Goal: Check status

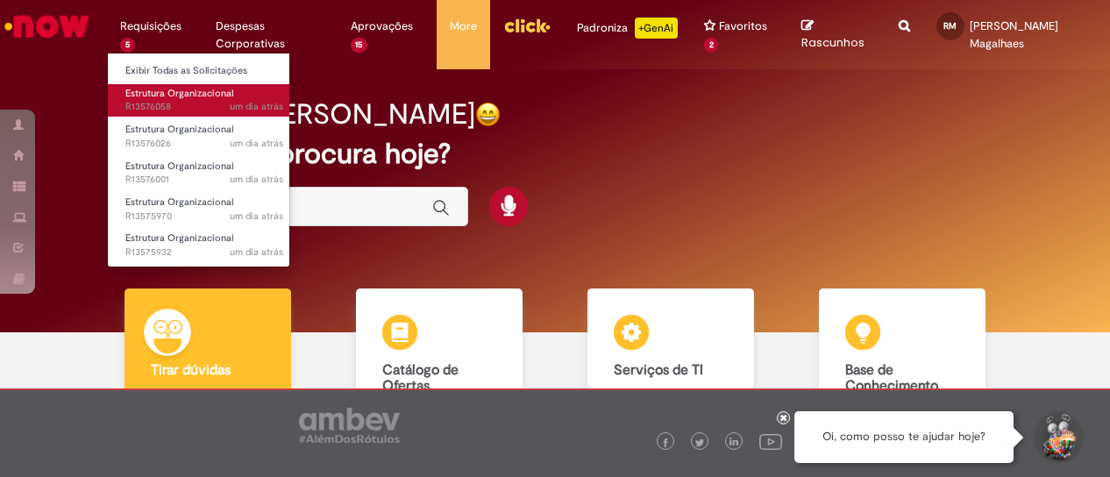
click at [170, 89] on span "Estrutura Organizacional" at bounding box center [179, 93] width 108 height 13
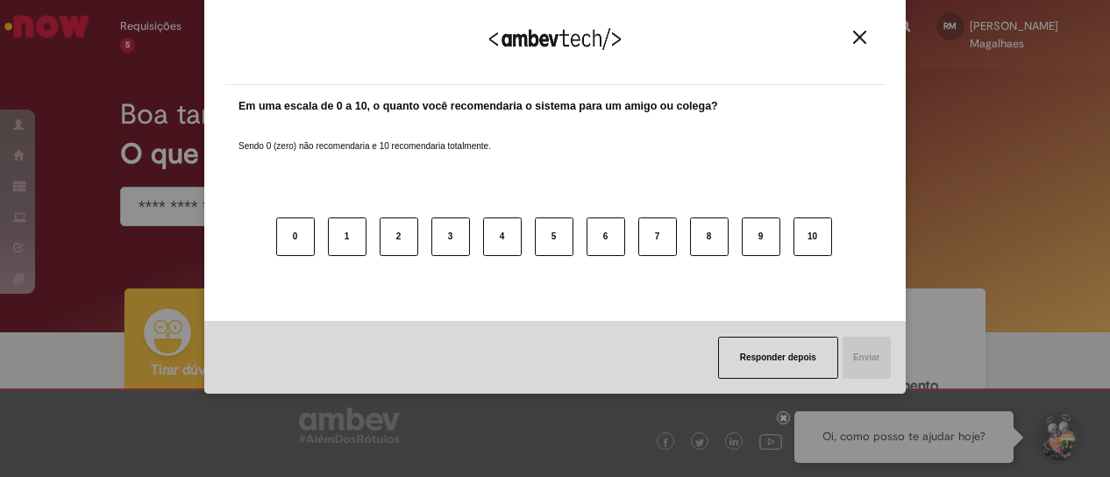
click at [861, 38] on img "Close" at bounding box center [859, 37] width 13 height 13
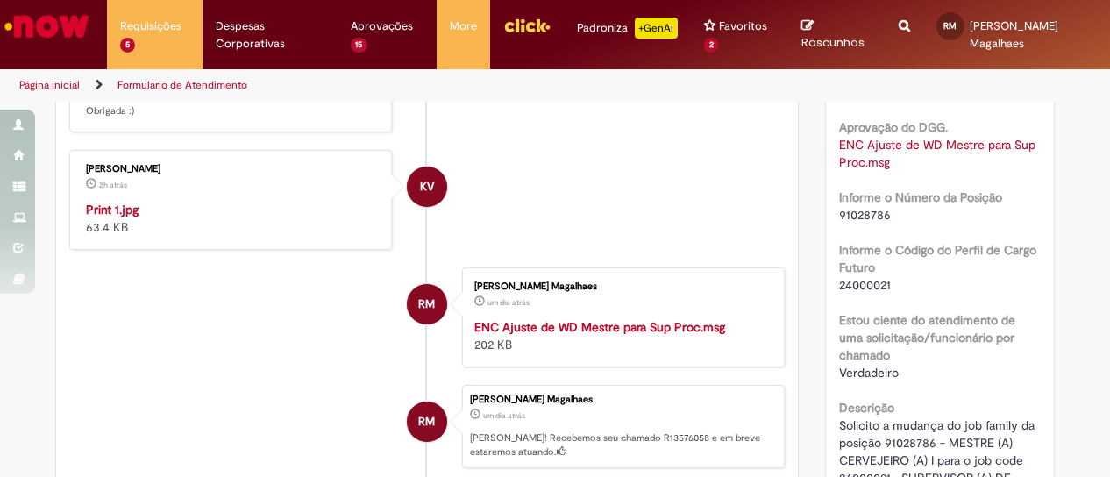
scroll to position [528, 0]
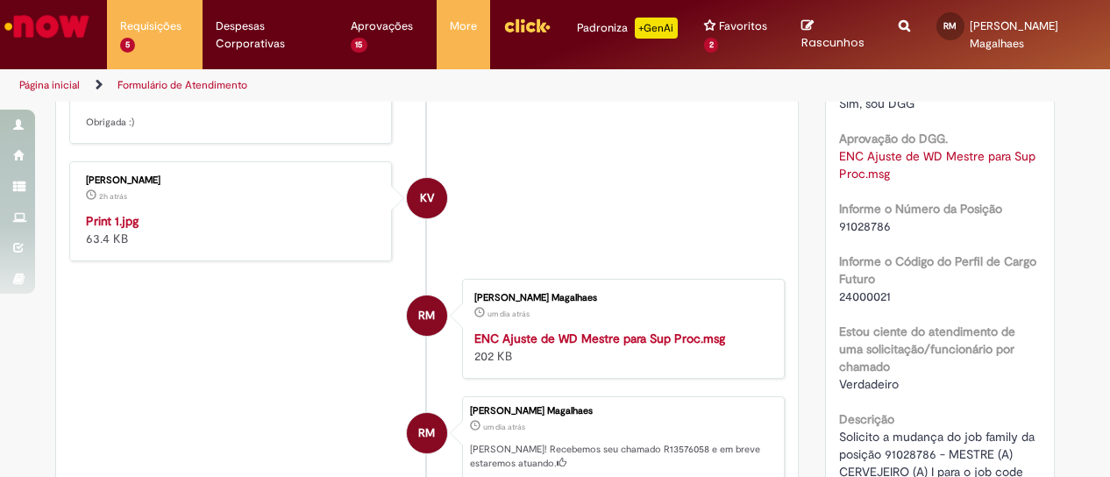
click at [238, 212] on img "Histórico de tíquete" at bounding box center [232, 212] width 292 height 0
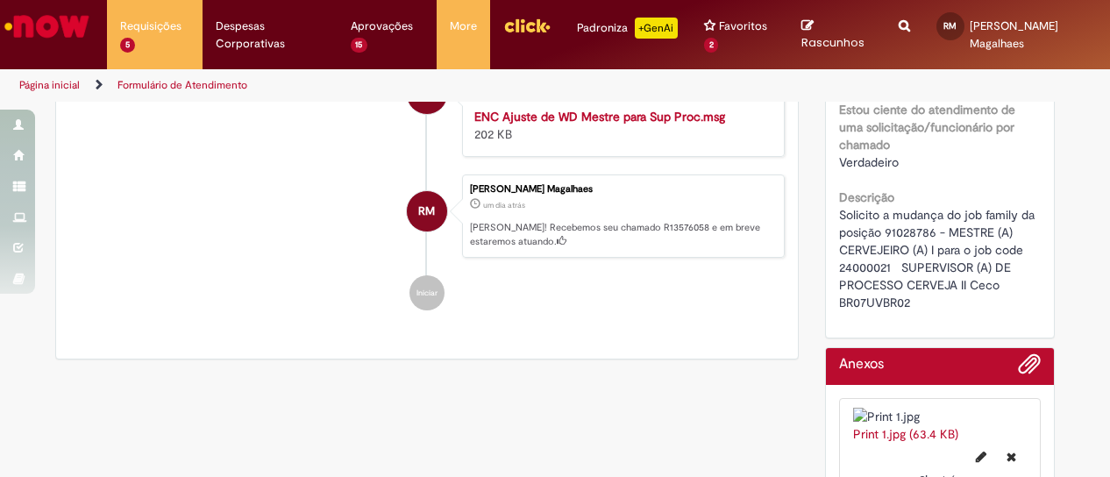
scroll to position [749, 0]
drag, startPoint x: 880, startPoint y: 249, endPoint x: 927, endPoint y: 251, distance: 46.5
click at [927, 251] on span "Solicito a mudança do job family da posição 91028786 - MESTRE (A) CERVEJEIRO (A…" at bounding box center [938, 259] width 199 height 103
copy span "91028786"
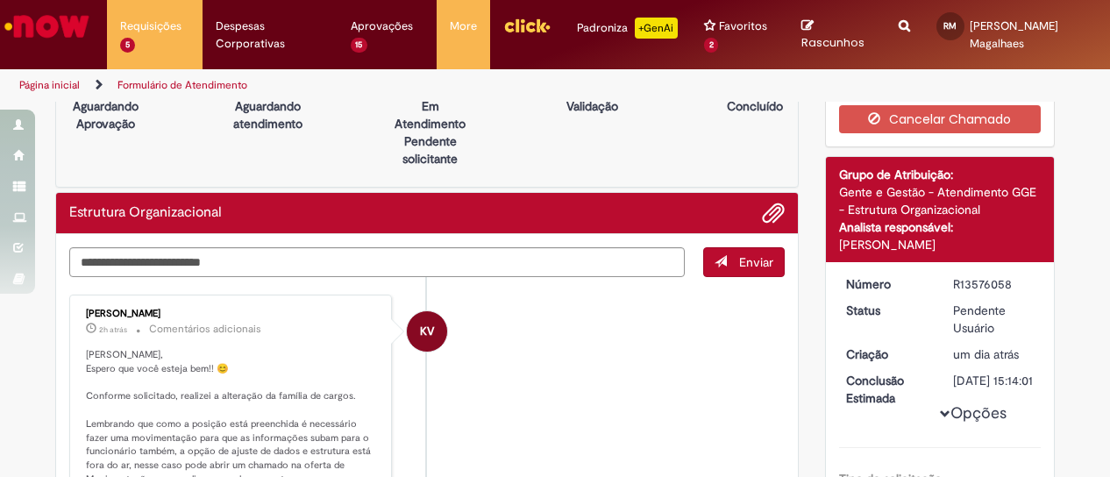
scroll to position [0, 0]
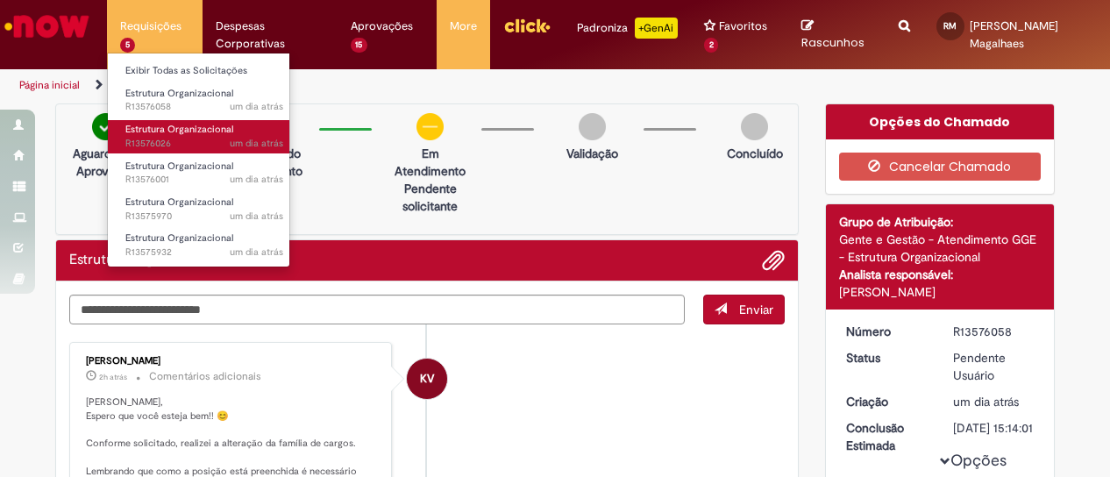
click at [165, 133] on span "Estrutura Organizacional" at bounding box center [179, 129] width 108 height 13
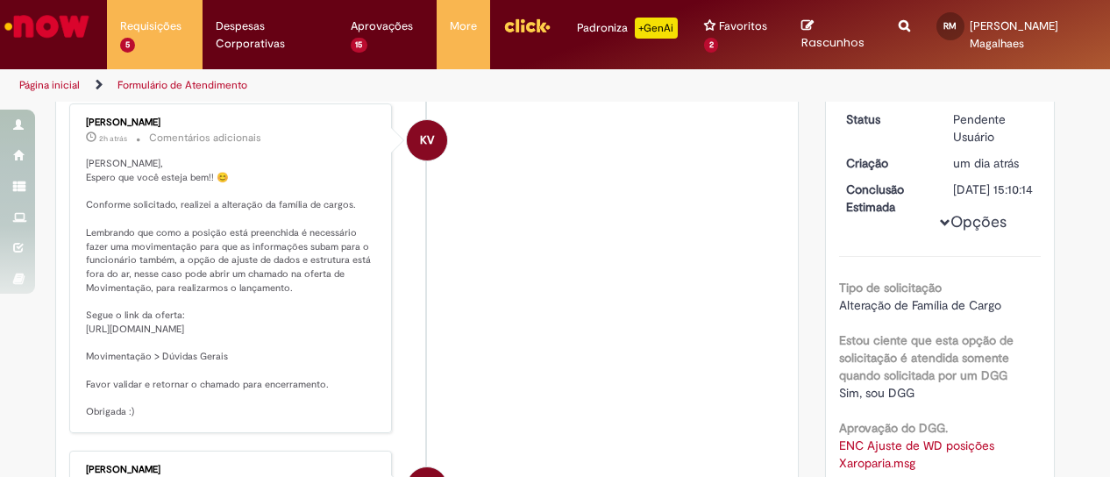
scroll to position [239, 0]
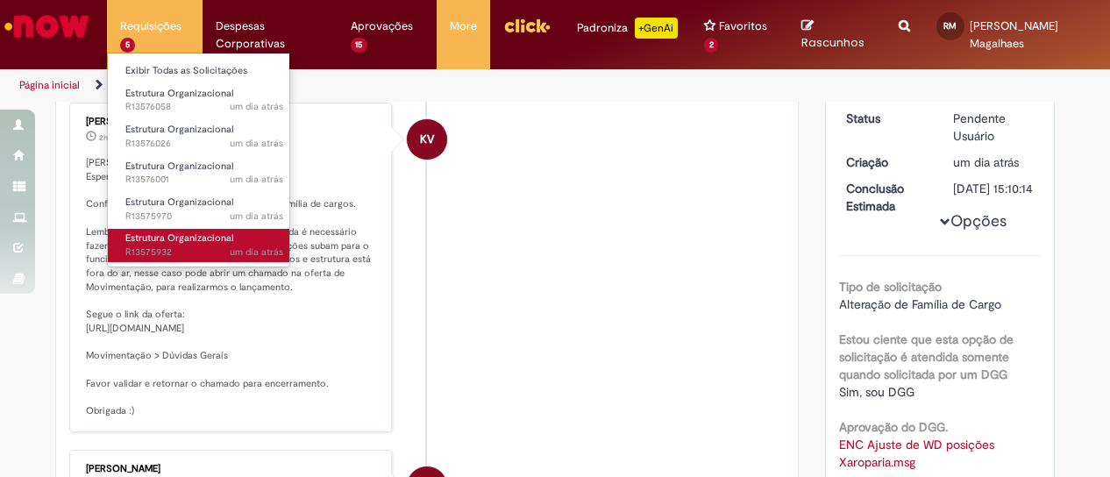
click at [184, 235] on span "Estrutura Organizacional" at bounding box center [179, 237] width 108 height 13
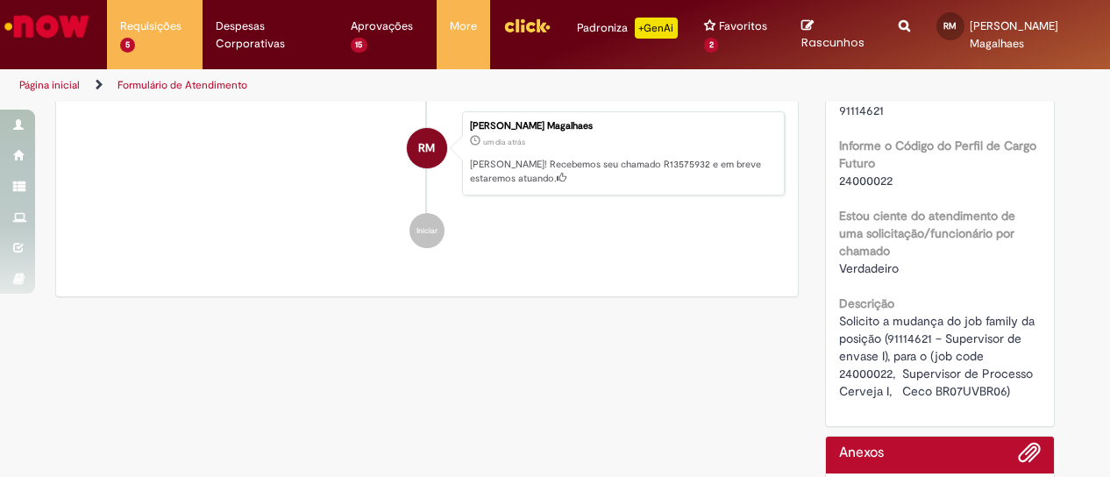
scroll to position [663, 0]
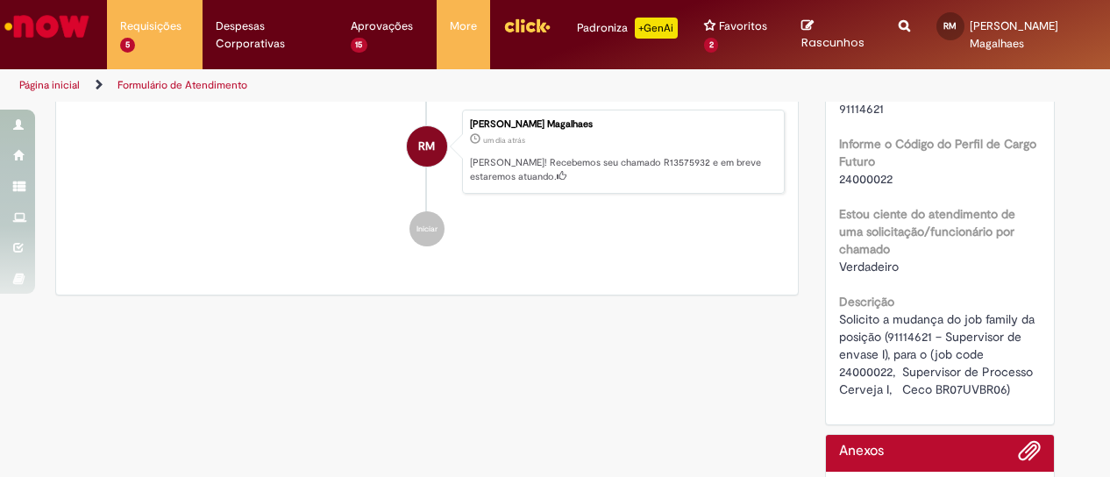
click at [900, 338] on span "Solicito a mudança do job family da posição (91114621 – Supervisor de envase I)…" at bounding box center [938, 354] width 199 height 86
copy span "91114621"
